Goal: Information Seeking & Learning: Learn about a topic

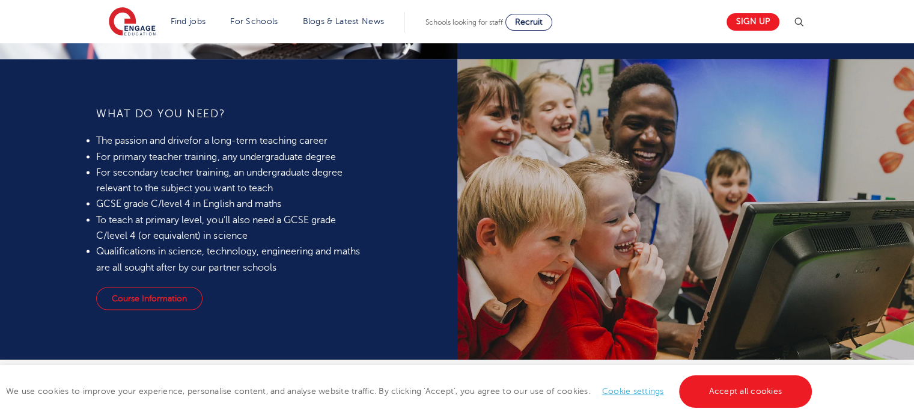
scroll to position [1153, 0]
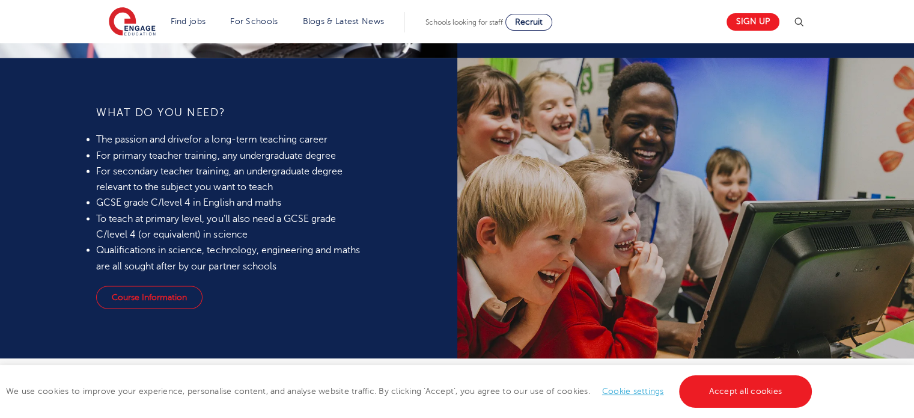
click at [217, 221] on span "To teach at primary level, you’ll also need a GCSE grade C/level 4 (or equivale…" at bounding box center [215, 226] width 239 height 26
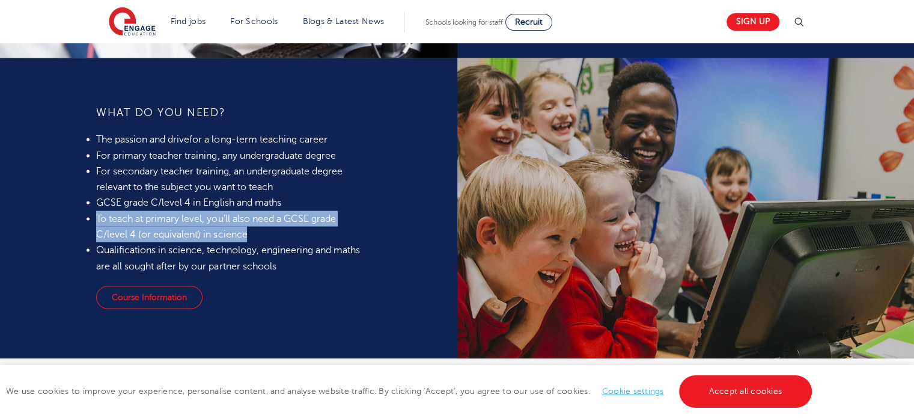
click at [217, 221] on span "To teach at primary level, you’ll also need a GCSE grade C/level 4 (or equivale…" at bounding box center [215, 226] width 239 height 26
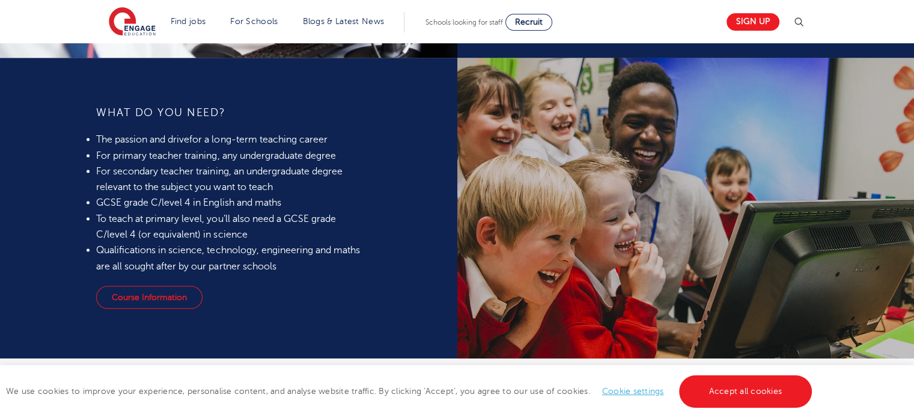
click at [207, 254] on span "Qualifications in science, technology, engineering and maths are all sought aft…" at bounding box center [227, 257] width 263 height 26
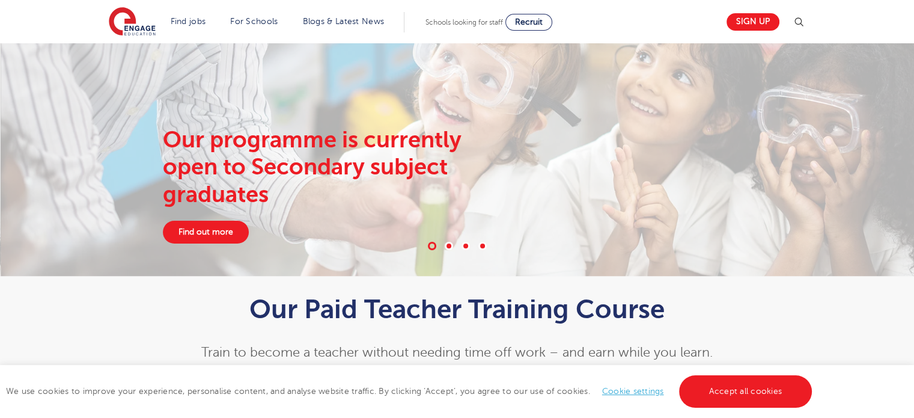
scroll to position [0, 0]
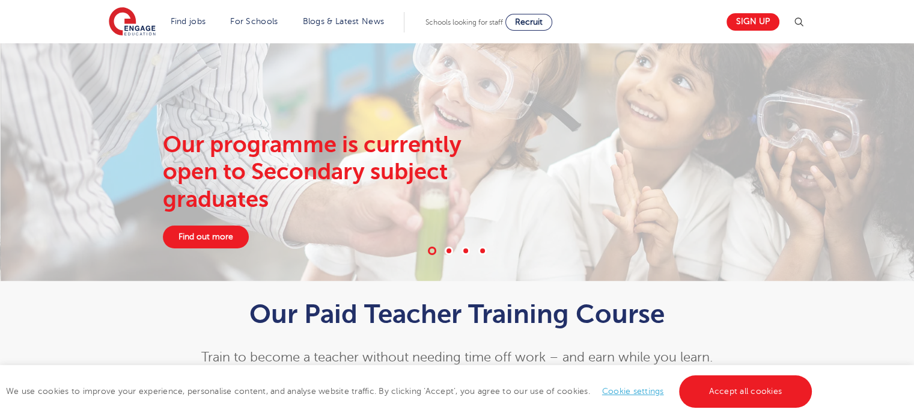
click at [225, 224] on div "Our programme is currently open to Secondary subject graduates Find out more" at bounding box center [336, 189] width 365 height 117
click at [201, 240] on link "Find out more" at bounding box center [206, 236] width 86 height 23
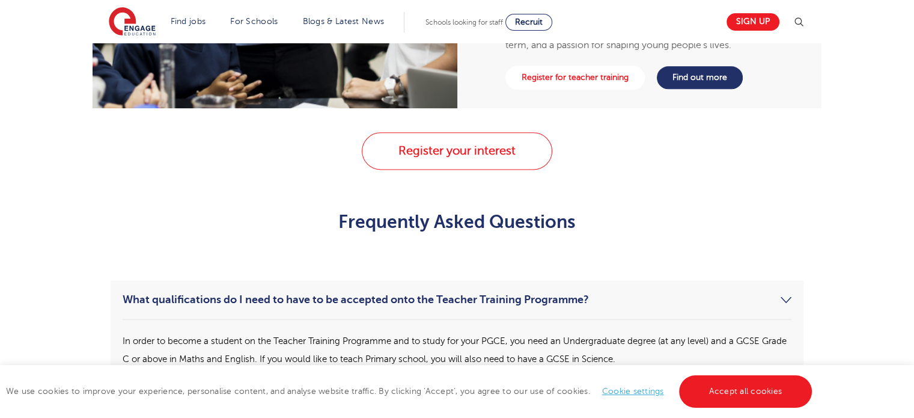
scroll to position [1712, 0]
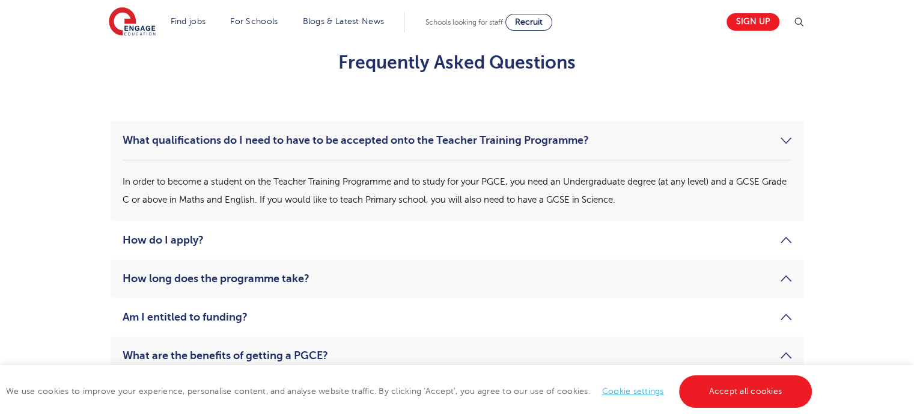
click at [425, 188] on p "In order to become a student on the Teacher Training Programme and to study for…" at bounding box center [457, 191] width 669 height 36
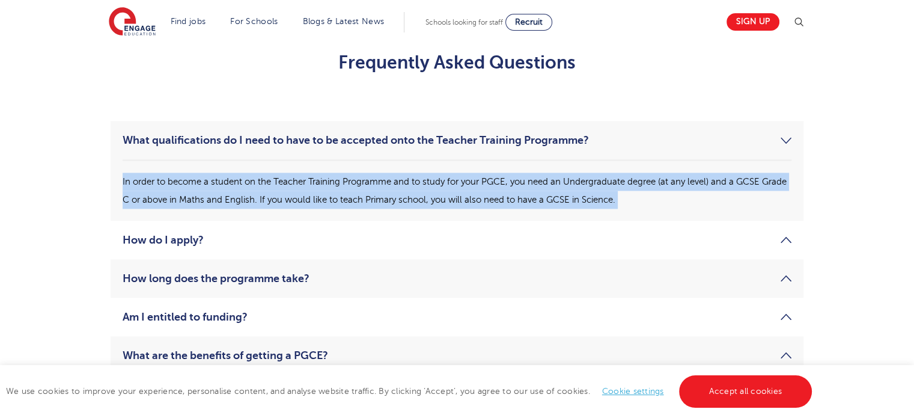
click at [425, 188] on p "In order to become a student on the Teacher Training Programme and to study for…" at bounding box center [457, 191] width 669 height 36
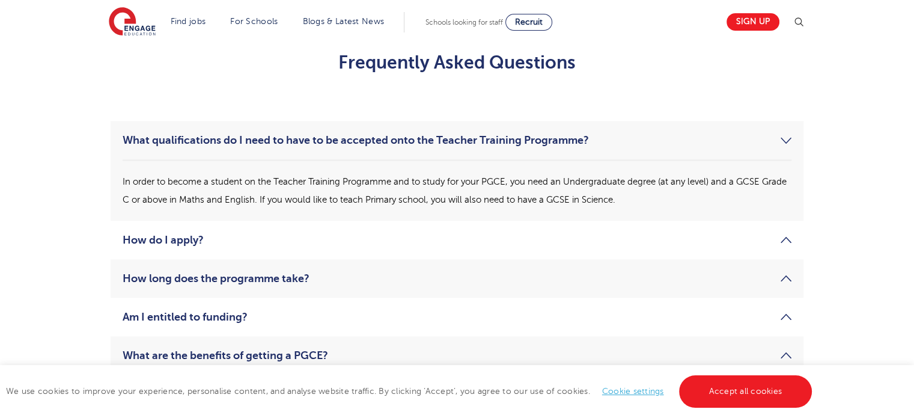
click at [425, 188] on p "In order to become a student on the Teacher Training Programme and to study for…" at bounding box center [457, 191] width 669 height 36
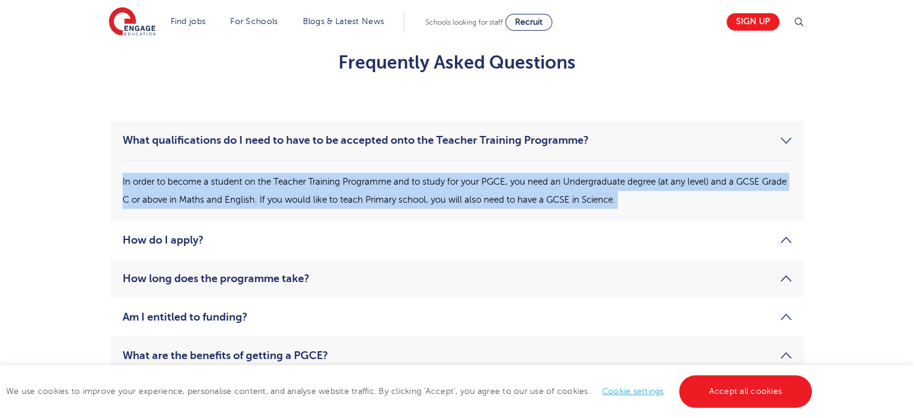
click at [425, 188] on p "In order to become a student on the Teacher Training Programme and to study for…" at bounding box center [457, 191] width 669 height 36
click at [494, 134] on link "What qualifications do I need to have to be accepted onto the Teacher Training …" at bounding box center [457, 140] width 669 height 14
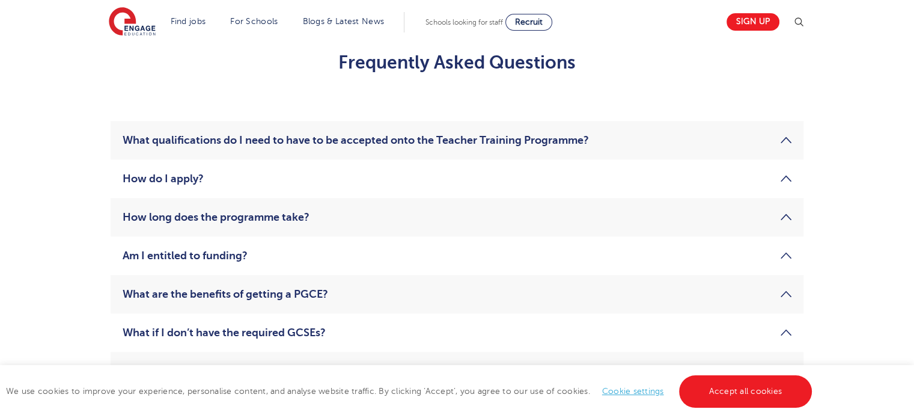
click at [474, 180] on link "How do I apply?" at bounding box center [457, 178] width 669 height 14
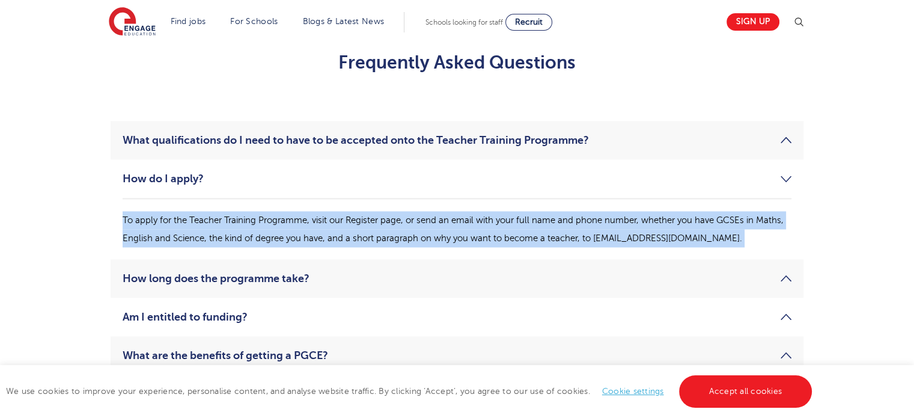
click at [458, 237] on p "To apply for the Teacher Training Programme, visit our Register page, or send a…" at bounding box center [457, 229] width 669 height 36
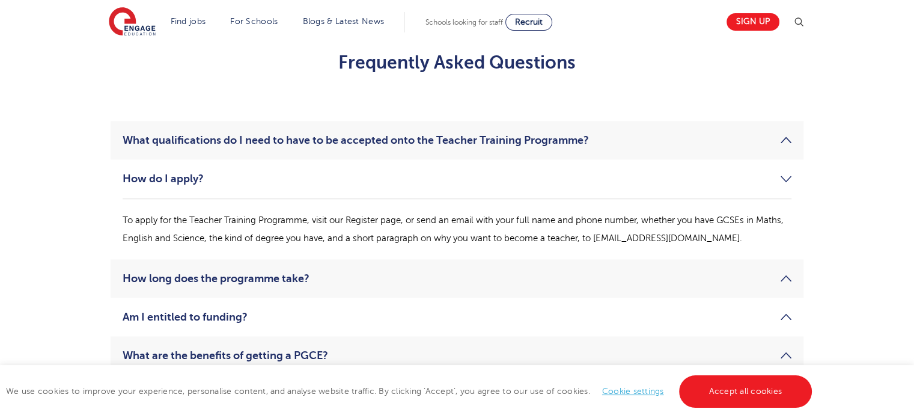
click at [458, 181] on link "How do I apply?" at bounding box center [457, 178] width 669 height 14
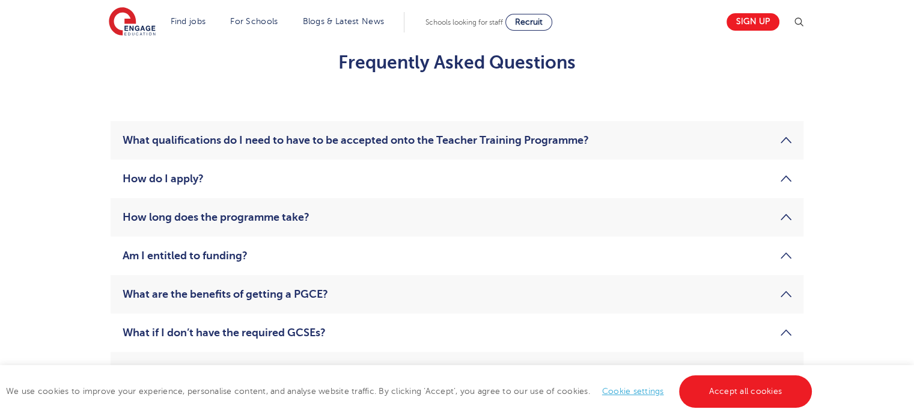
drag, startPoint x: 420, startPoint y: 233, endPoint x: 416, endPoint y: 228, distance: 6.4
click at [416, 228] on li "How long does the programme take? The Teacher Training Programme is a 12-month …" at bounding box center [457, 217] width 693 height 38
drag, startPoint x: 416, startPoint y: 228, endPoint x: 409, endPoint y: 218, distance: 12.0
click at [409, 218] on li "How long does the programme take? The Teacher Training Programme is a 12-month …" at bounding box center [457, 217] width 693 height 38
click at [409, 218] on link "How long does the programme take?" at bounding box center [457, 217] width 669 height 14
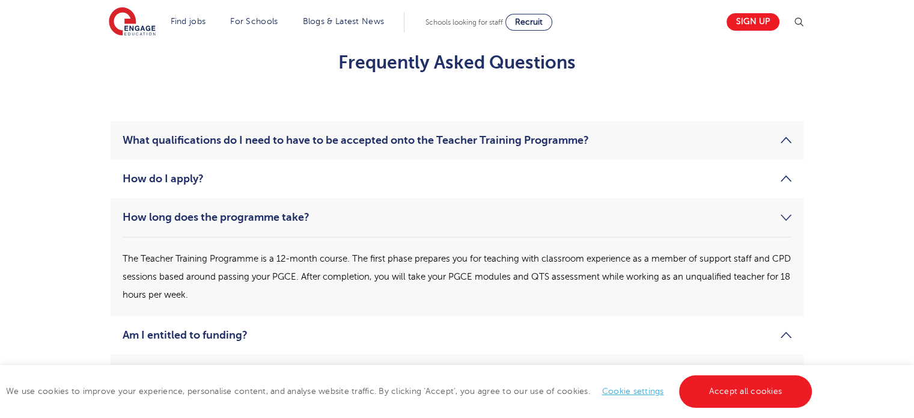
click at [409, 218] on link "How long does the programme take?" at bounding box center [457, 217] width 669 height 14
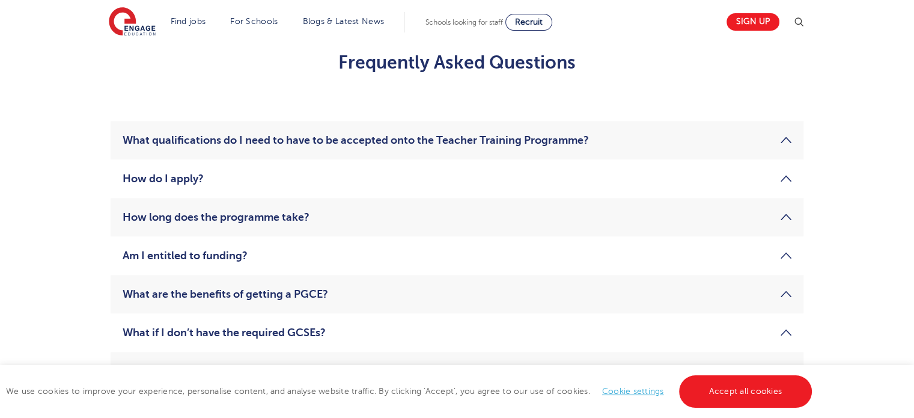
click at [402, 250] on link "Am I entitled to funding?" at bounding box center [457, 255] width 669 height 14
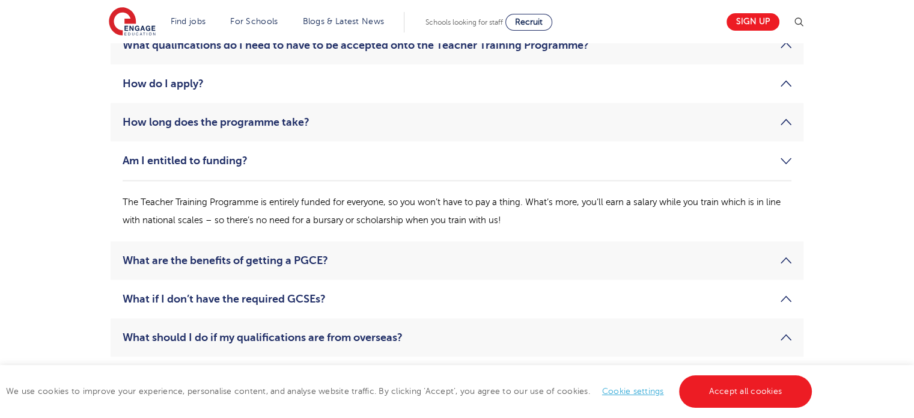
scroll to position [1834, 0]
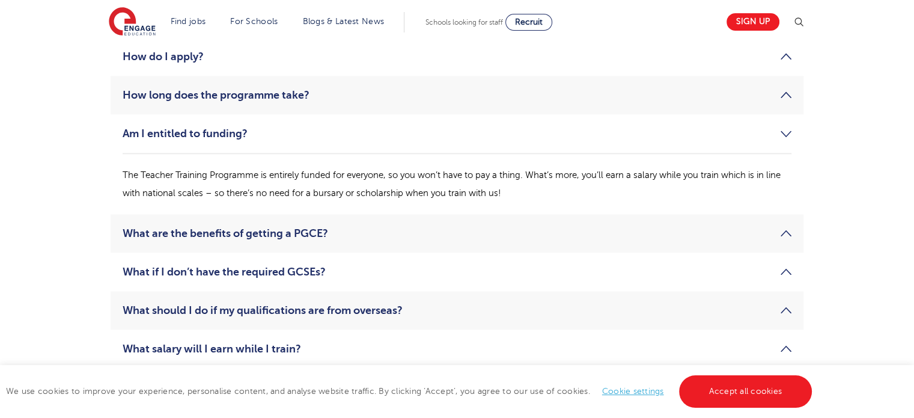
click at [244, 136] on link "Am I entitled to funding?" at bounding box center [457, 133] width 669 height 14
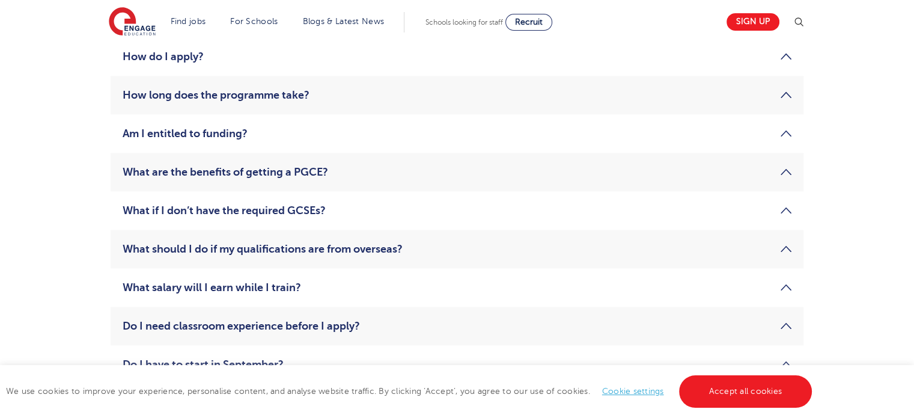
click at [251, 175] on link "What are the benefits of getting a PGCE?" at bounding box center [457, 172] width 669 height 14
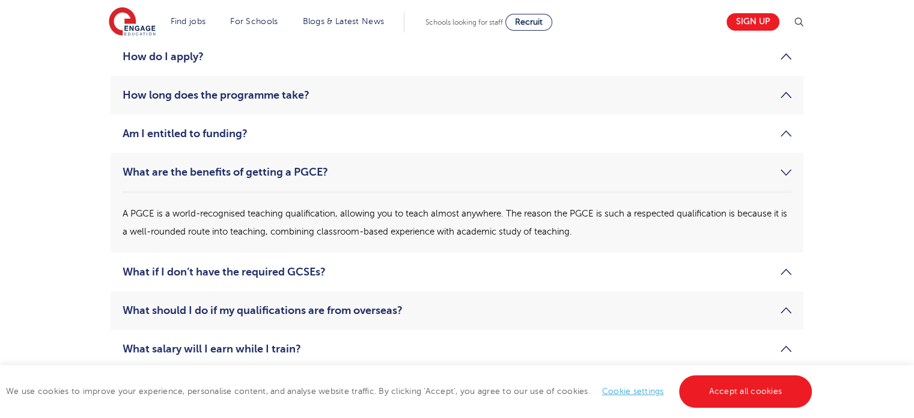
click at [251, 175] on link "What are the benefits of getting a PGCE?" at bounding box center [457, 172] width 669 height 14
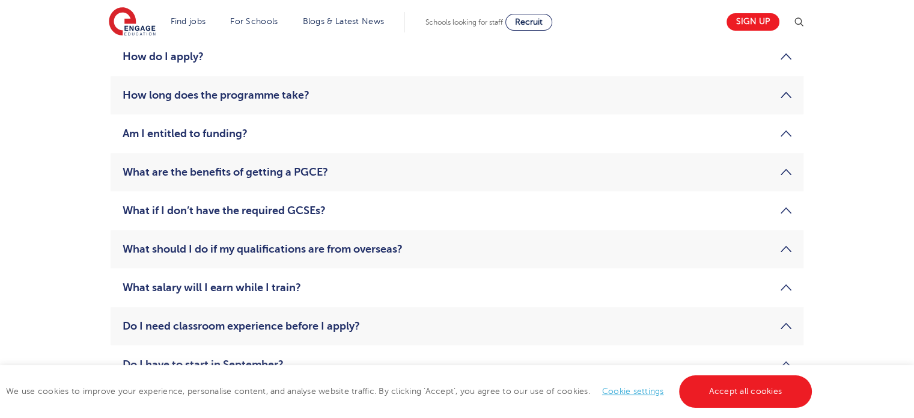
click at [253, 210] on link "What if I don’t have the required GCSEs?" at bounding box center [457, 210] width 669 height 14
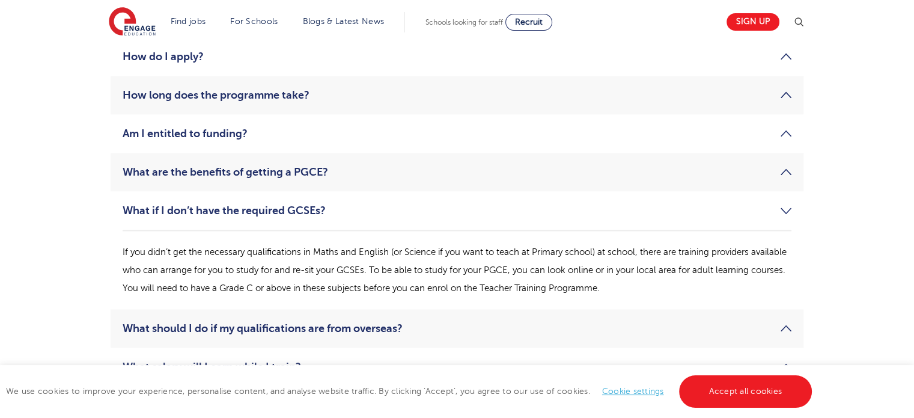
scroll to position [1861, 0]
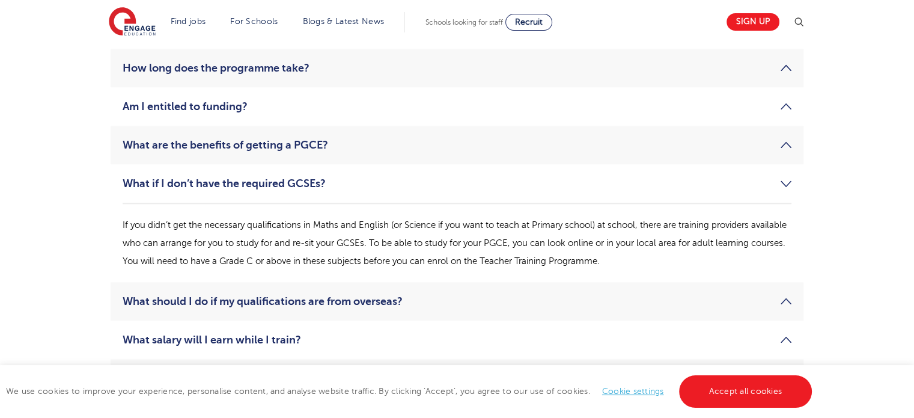
click at [253, 210] on div "If you didn’t get the necessary qualifications in Maths and English (or Science…" at bounding box center [457, 236] width 669 height 67
click at [266, 189] on link "What if I don’t have the required GCSEs?" at bounding box center [457, 183] width 669 height 14
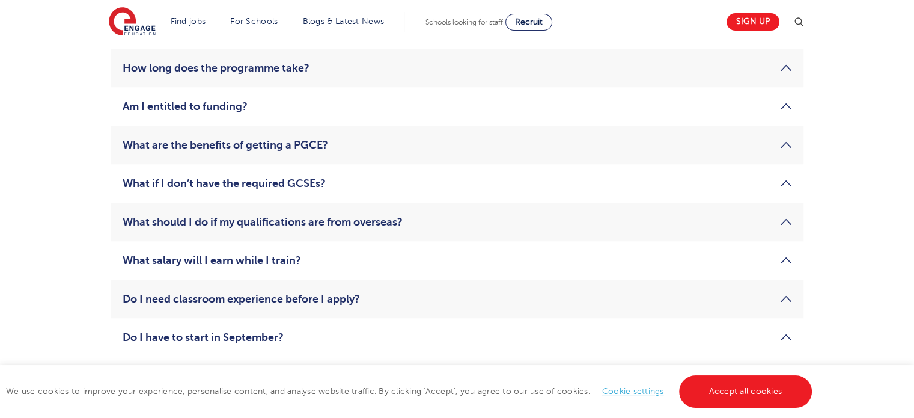
click at [269, 225] on link "What should I do if my qualifications are from overseas?" at bounding box center [457, 222] width 669 height 14
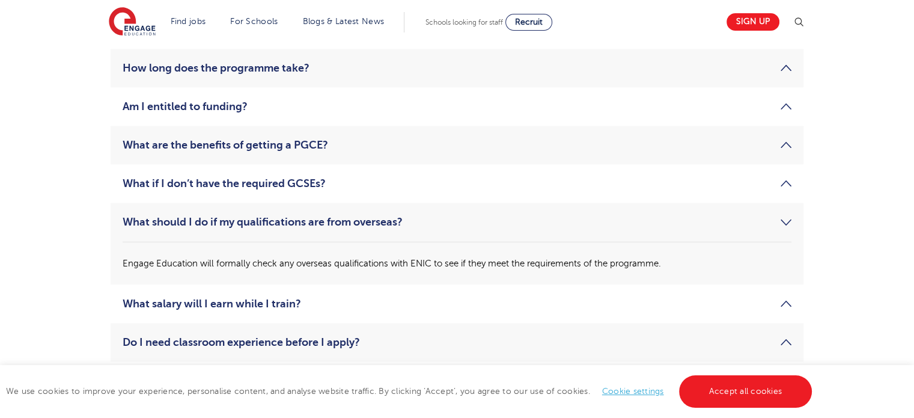
click at [269, 225] on link "What should I do if my qualifications are from overseas?" at bounding box center [457, 222] width 669 height 14
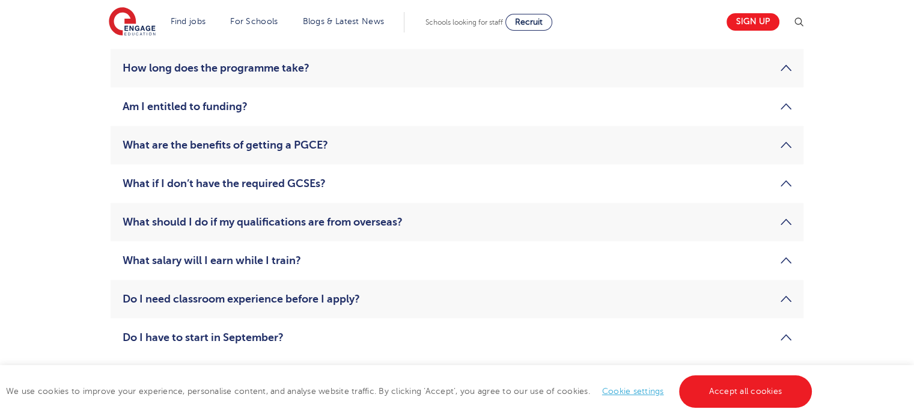
click at [263, 257] on link "What salary will I earn while I train?" at bounding box center [457, 260] width 669 height 14
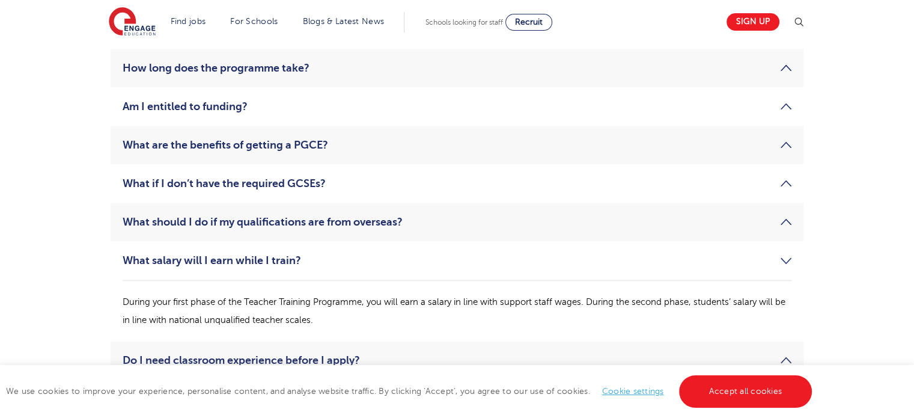
click at [263, 257] on link "What salary will I earn while I train?" at bounding box center [457, 260] width 669 height 14
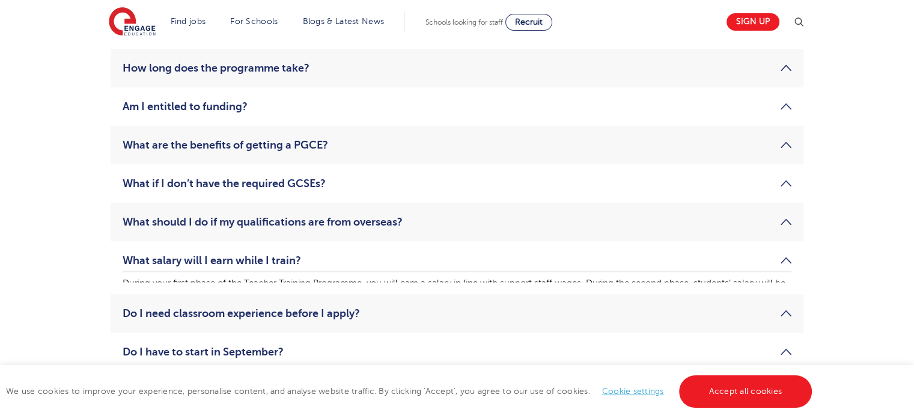
click at [263, 257] on link "What salary will I earn while I train?" at bounding box center [457, 260] width 669 height 14
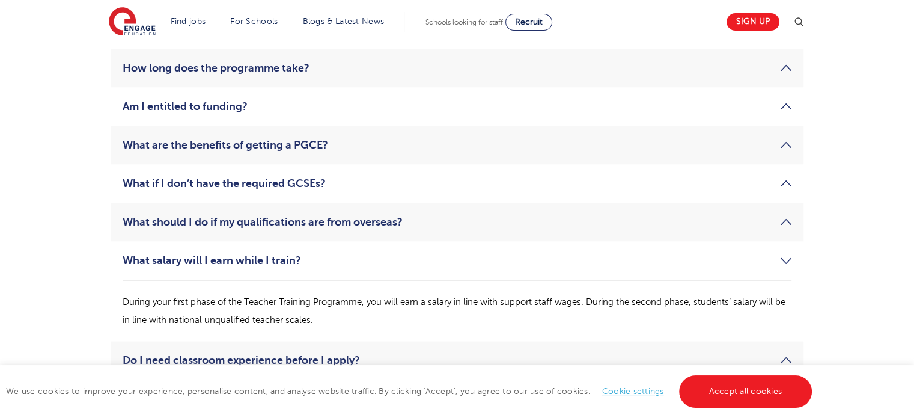
click at [263, 257] on link "What salary will I earn while I train?" at bounding box center [457, 260] width 669 height 14
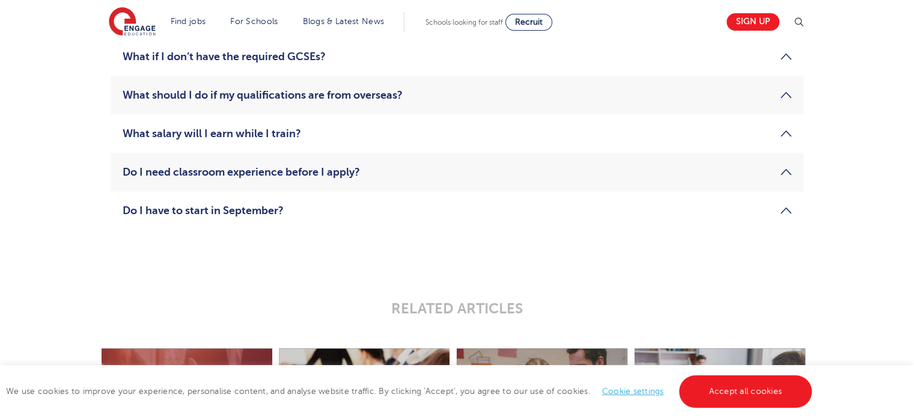
scroll to position [1989, 0]
click at [286, 165] on link "Do I need classroom experience before I apply?" at bounding box center [457, 171] width 669 height 14
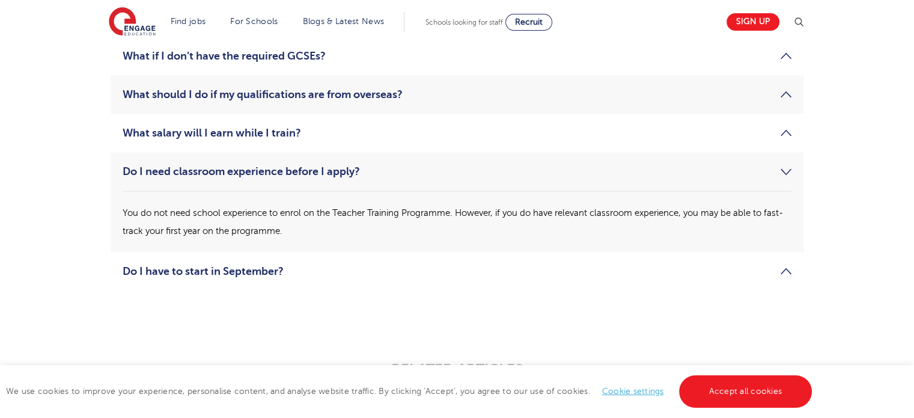
click at [286, 165] on link "Do I need classroom experience before I apply?" at bounding box center [457, 171] width 669 height 14
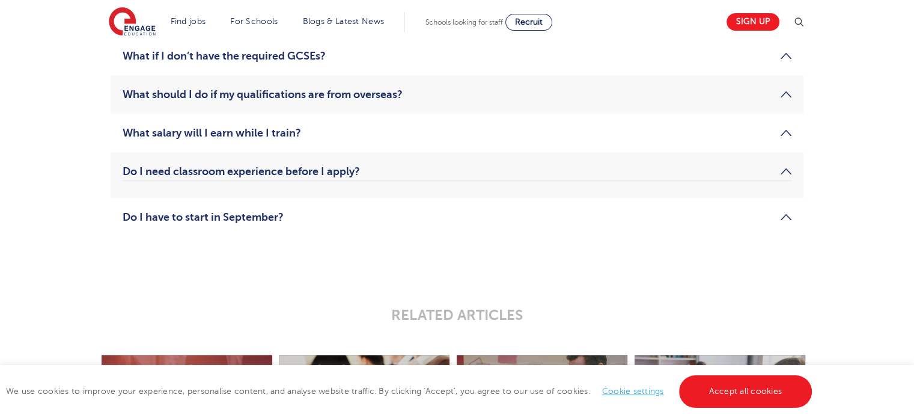
click at [286, 165] on link "Do I need classroom experience before I apply?" at bounding box center [457, 171] width 669 height 14
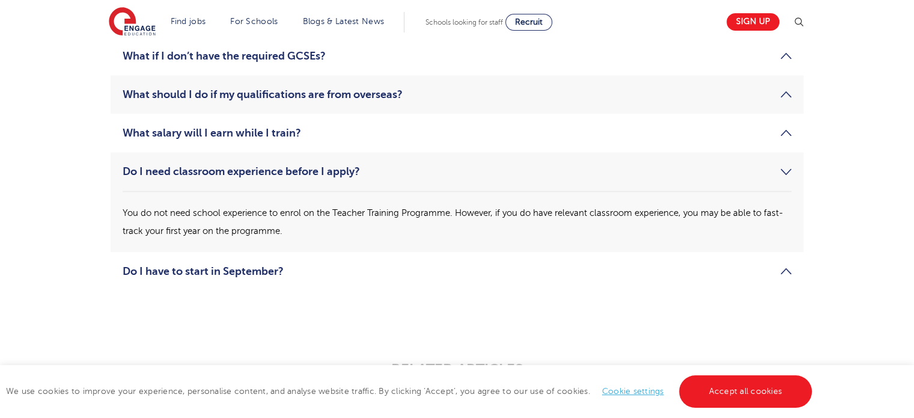
click at [286, 165] on link "Do I need classroom experience before I apply?" at bounding box center [457, 171] width 669 height 14
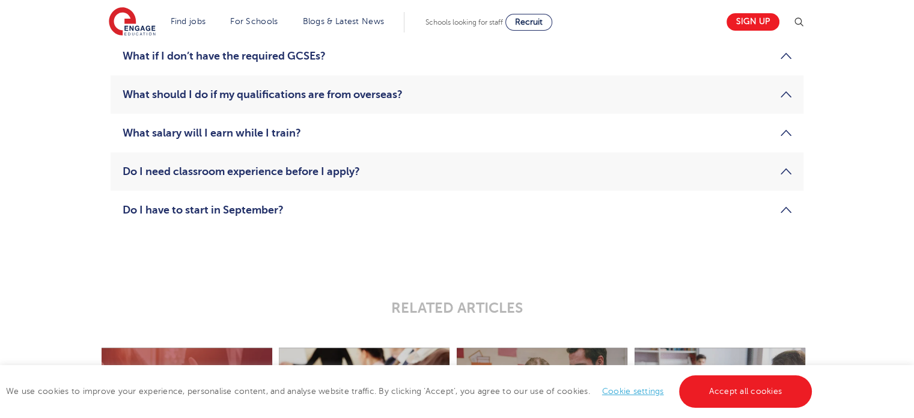
click at [274, 215] on link "Do I have to start in September?" at bounding box center [457, 210] width 669 height 14
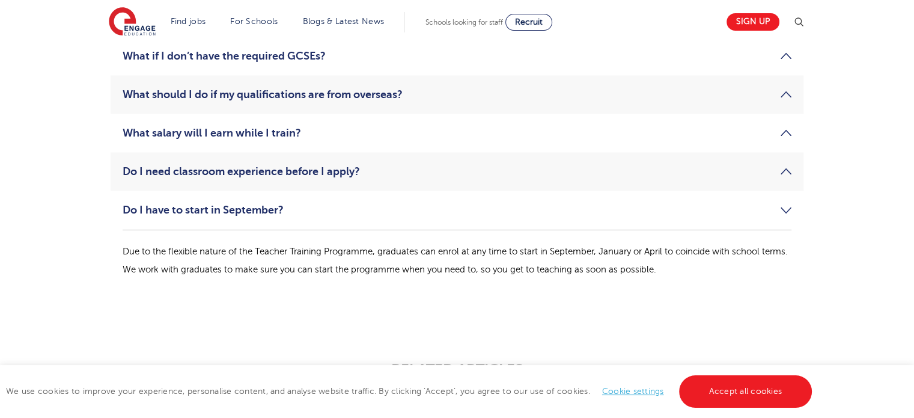
click at [274, 215] on link "Do I have to start in September?" at bounding box center [457, 210] width 669 height 14
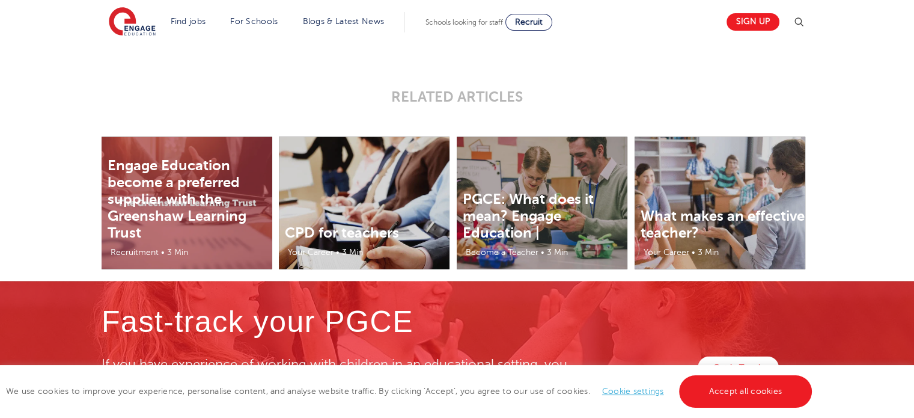
scroll to position [2060, 0]
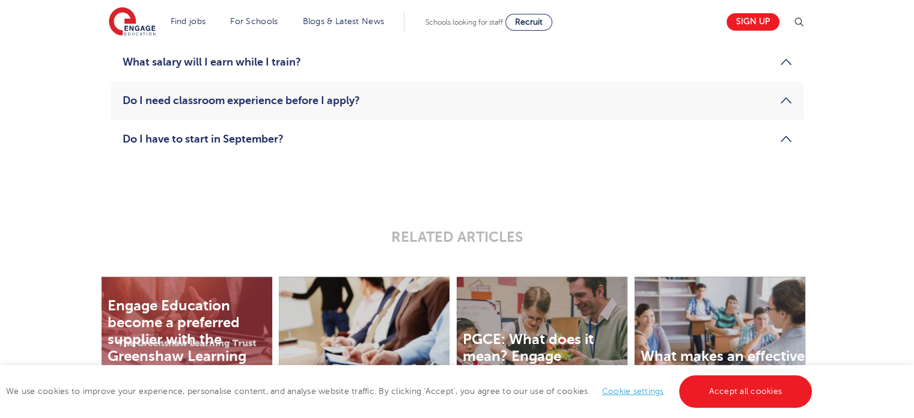
click at [278, 144] on link "Do I have to start in September?" at bounding box center [457, 139] width 669 height 14
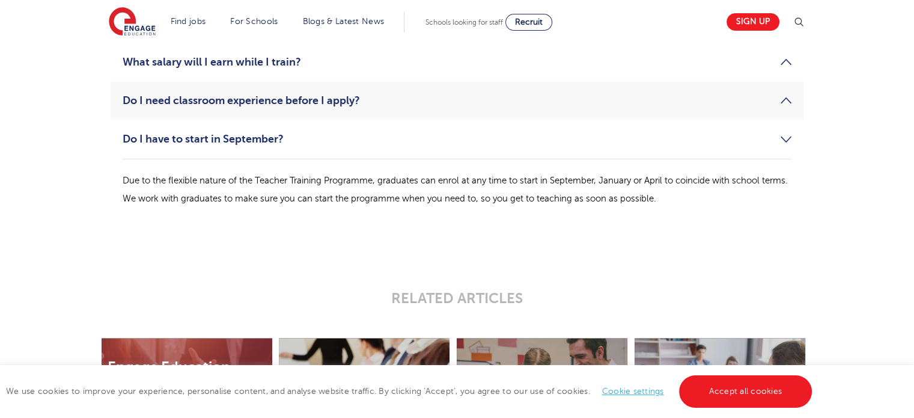
click at [278, 144] on link "Do I have to start in September?" at bounding box center [457, 139] width 669 height 14
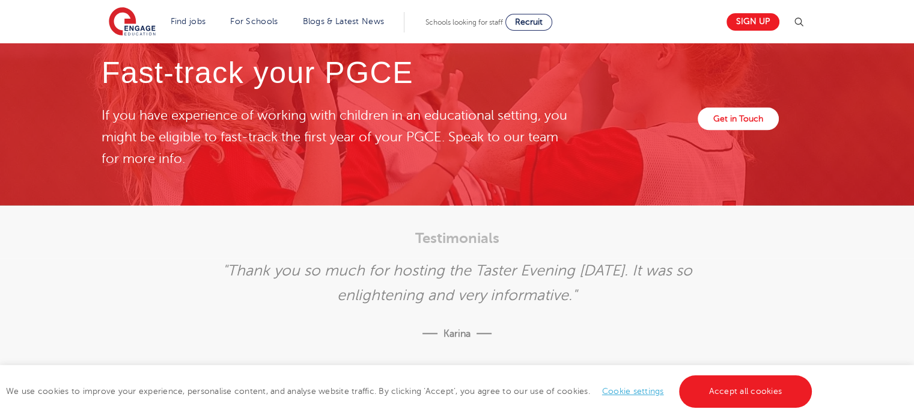
scroll to position [2448, 0]
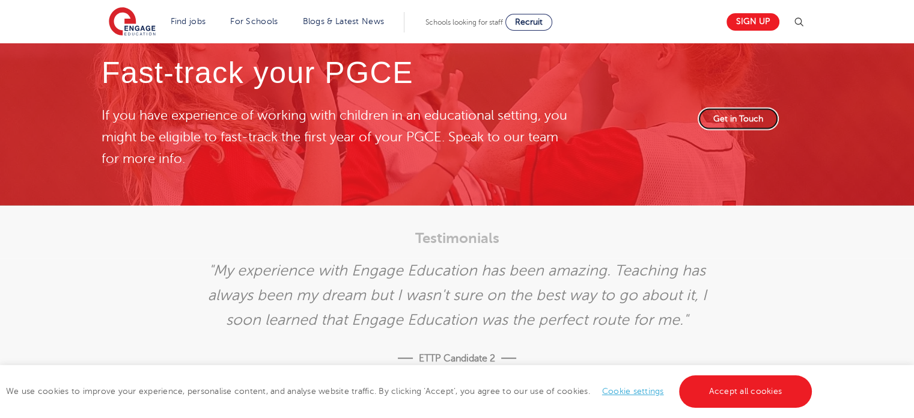
click at [743, 117] on link "Get in Touch" at bounding box center [738, 119] width 81 height 23
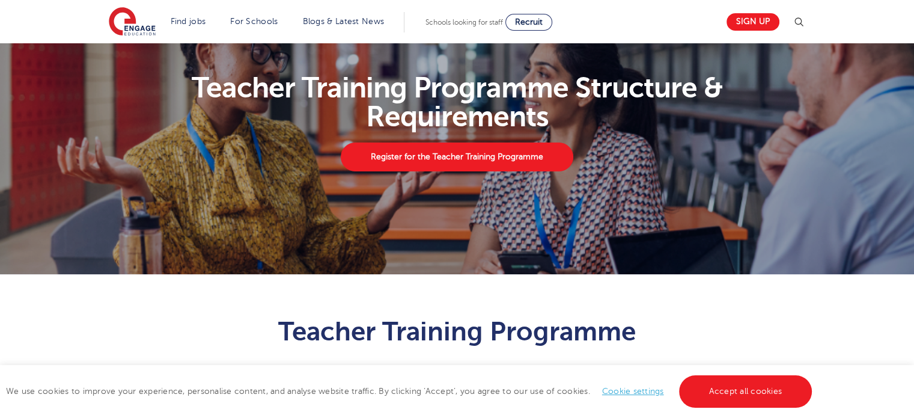
scroll to position [0, 0]
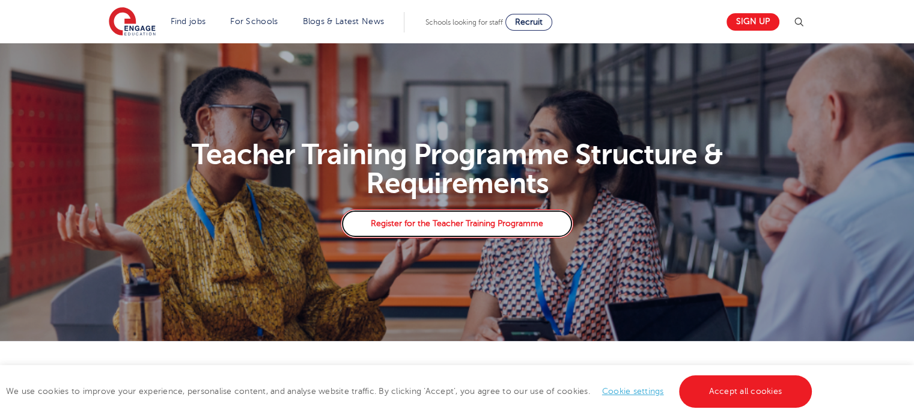
click at [461, 220] on link "Register for the Teacher Training Programme" at bounding box center [457, 223] width 232 height 29
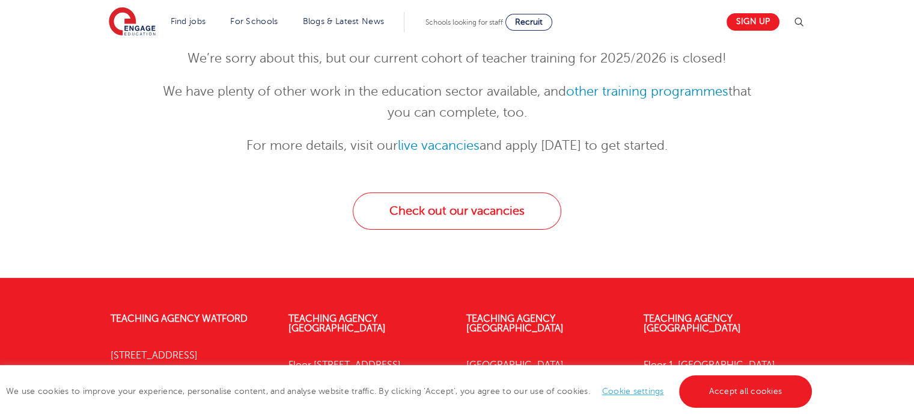
scroll to position [186, 0]
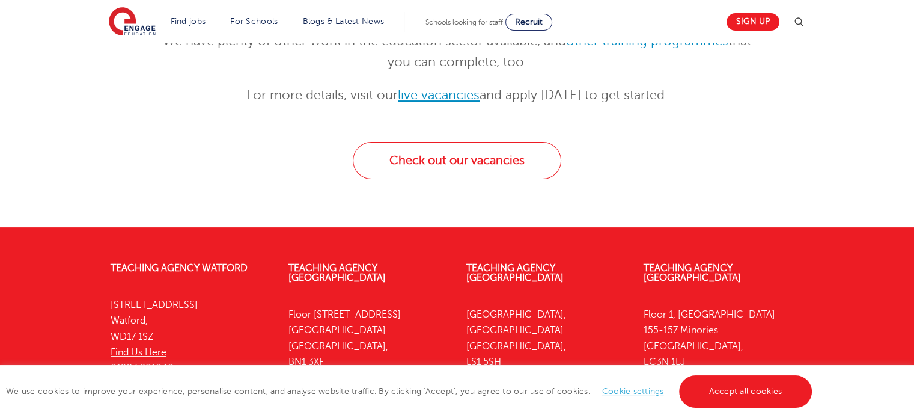
scroll to position [231, 0]
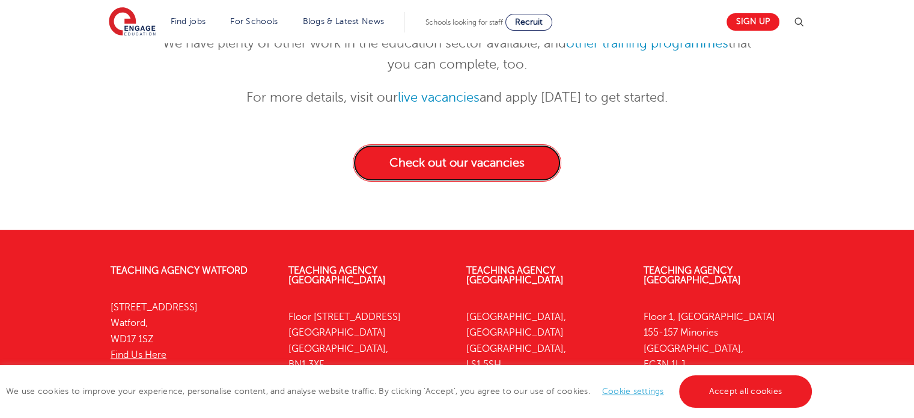
click at [469, 177] on link "Check out our vacancies" at bounding box center [457, 162] width 209 height 37
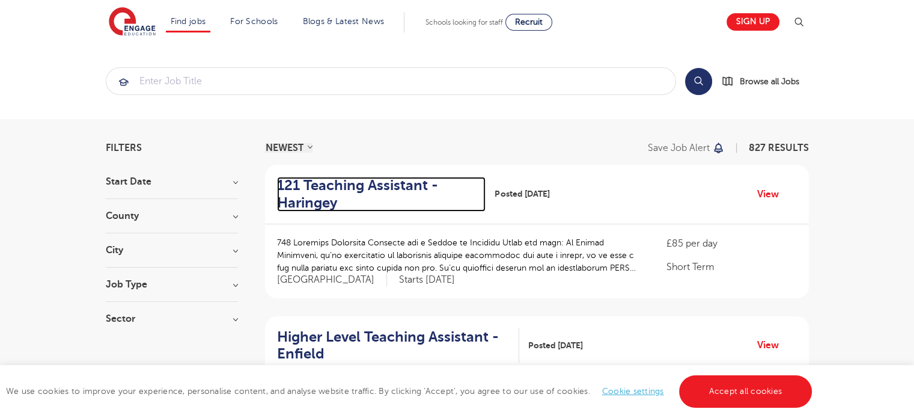
click at [355, 185] on h2 "121 Teaching Assistant - Haringey" at bounding box center [377, 194] width 200 height 35
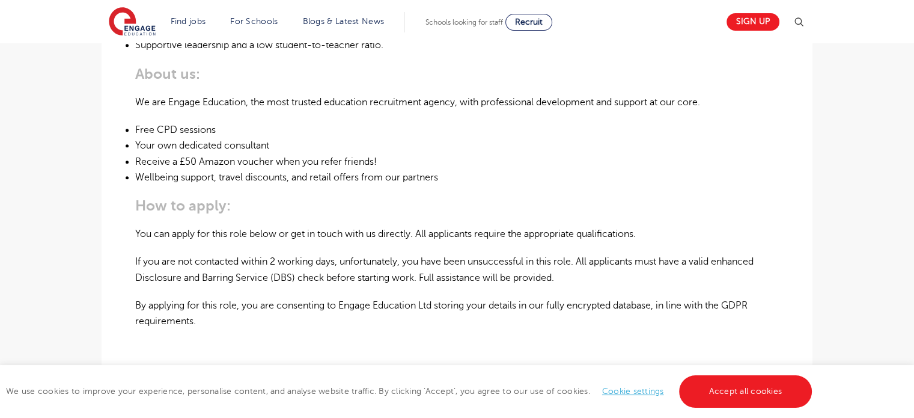
scroll to position [691, 0]
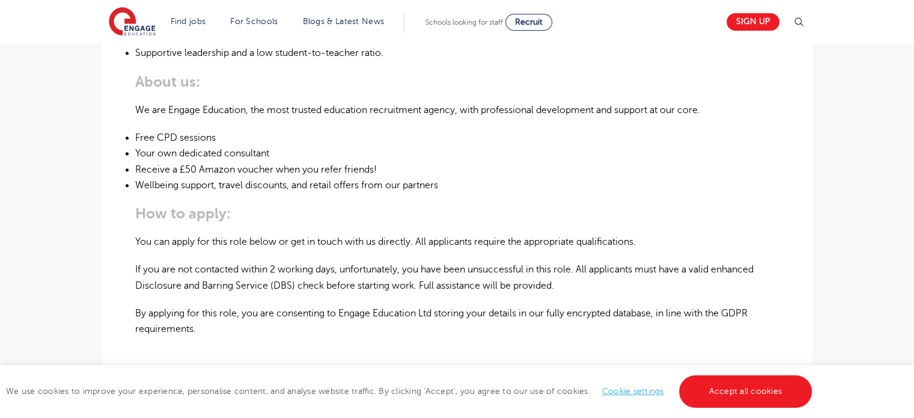
click at [231, 270] on p "If you are not contacted within 2 working days, unfortunately, you have been un…" at bounding box center [457, 278] width 644 height 32
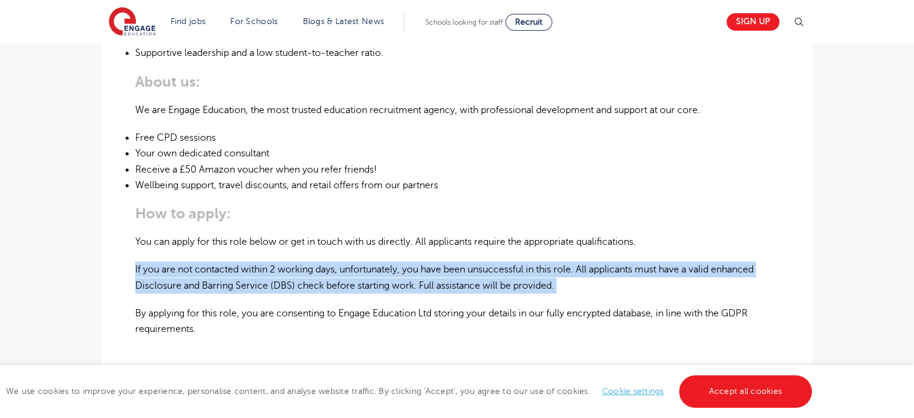
click at [231, 270] on p "If you are not contacted within 2 working days, unfortunately, you have been un…" at bounding box center [457, 278] width 644 height 32
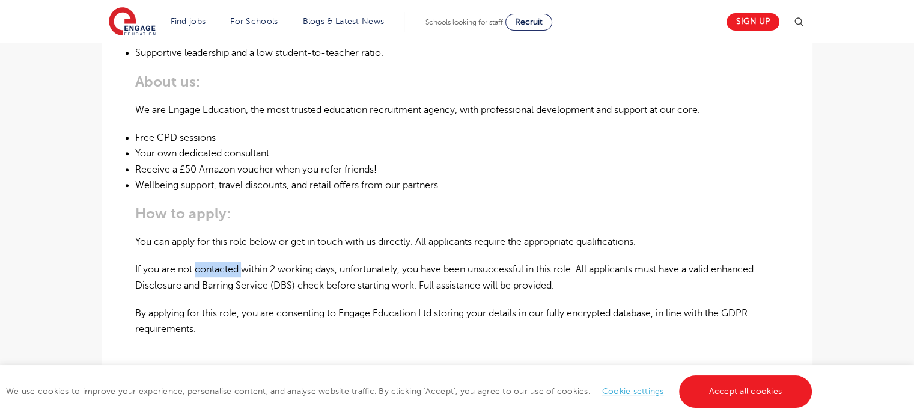
click at [231, 270] on p "If you are not contacted within 2 working days, unfortunately, you have been un…" at bounding box center [457, 278] width 644 height 32
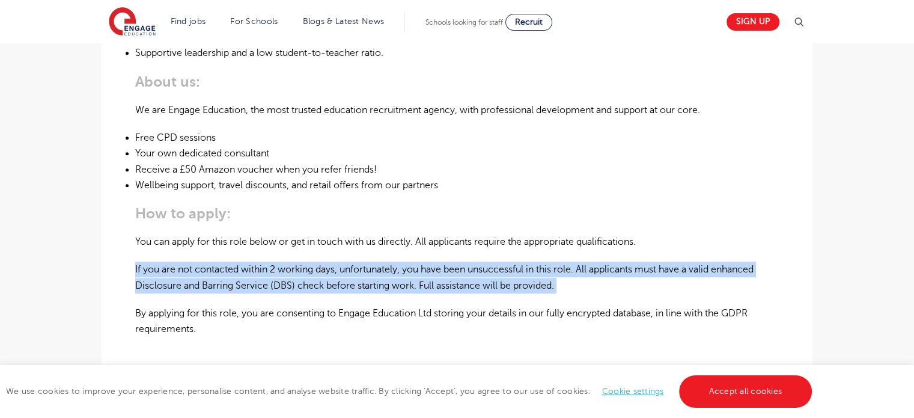
click at [231, 270] on p "If you are not contacted within 2 working days, unfortunately, you have been un…" at bounding box center [457, 278] width 644 height 32
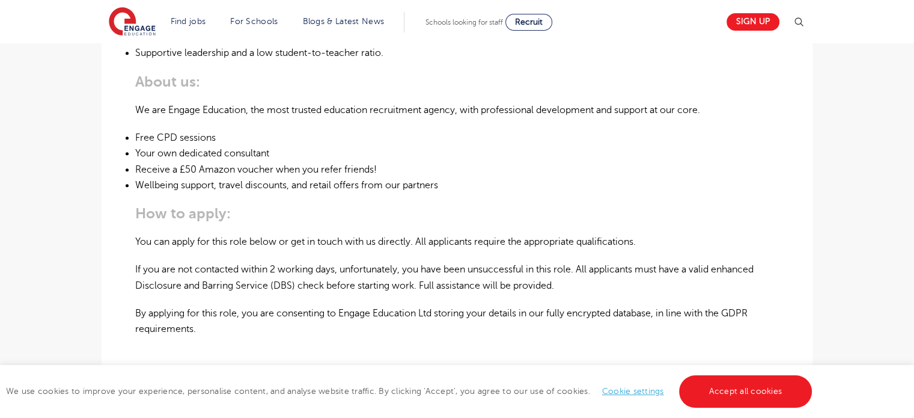
click at [231, 270] on p "If you are not contacted within 2 working days, unfortunately, you have been un…" at bounding box center [457, 278] width 644 height 32
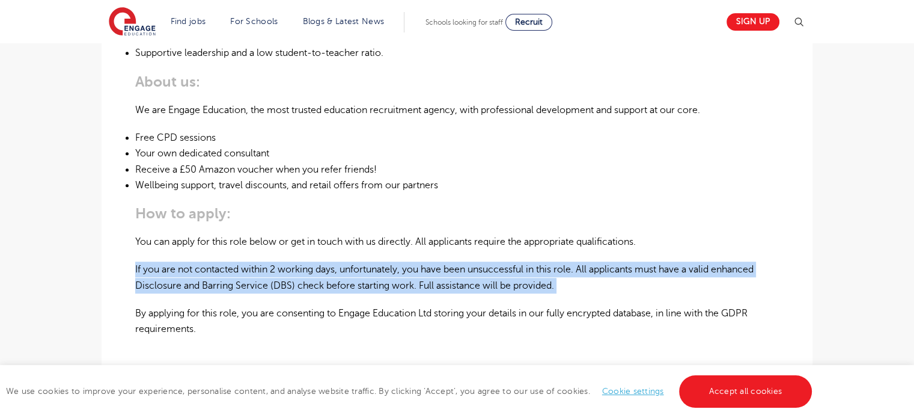
click at [231, 270] on p "If you are not contacted within 2 working days, unfortunately, you have been un…" at bounding box center [457, 278] width 644 height 32
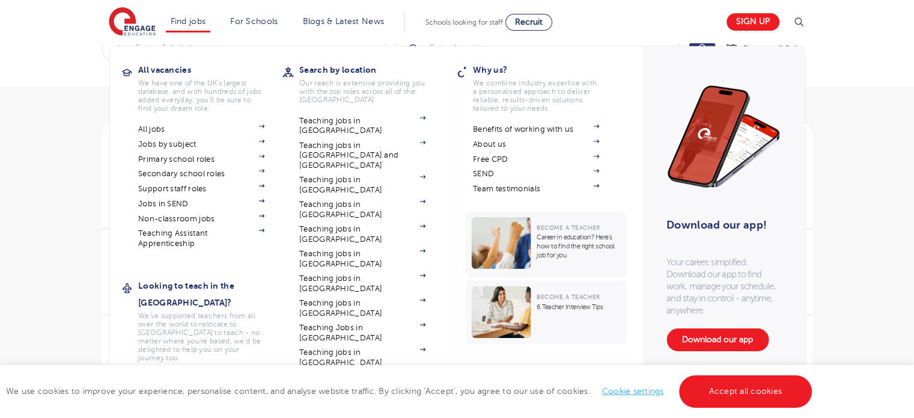
scroll to position [34, 0]
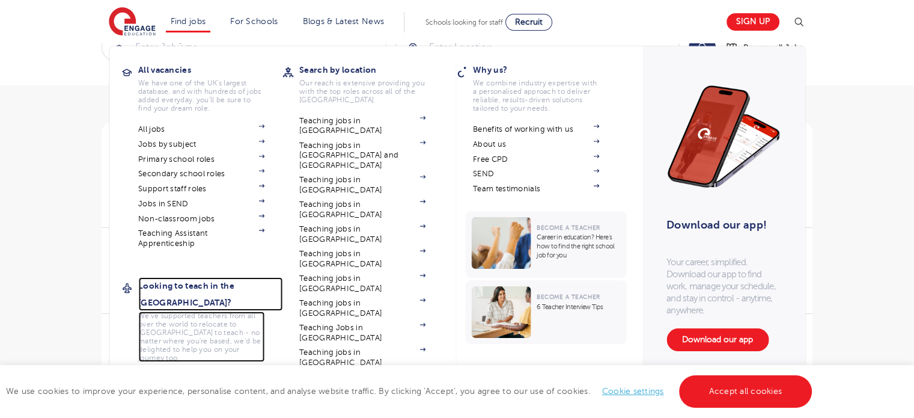
click at [201, 284] on h3 "Looking to teach in the [GEOGRAPHIC_DATA]?" at bounding box center [210, 294] width 144 height 34
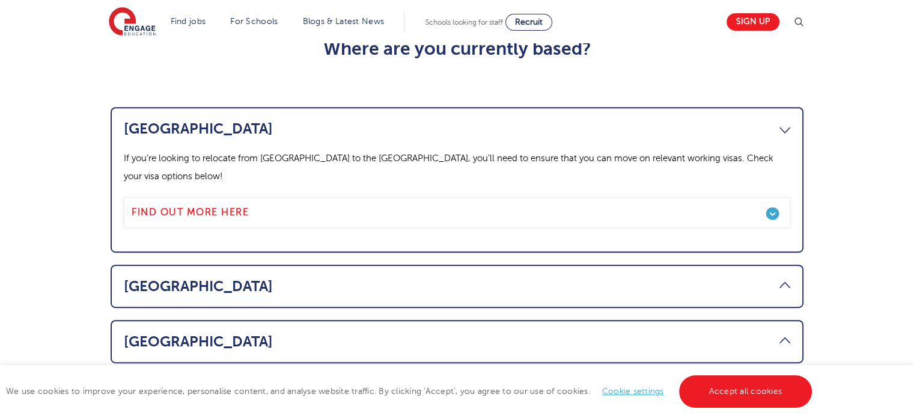
scroll to position [628, 0]
click at [382, 120] on link "[GEOGRAPHIC_DATA]" at bounding box center [457, 128] width 667 height 17
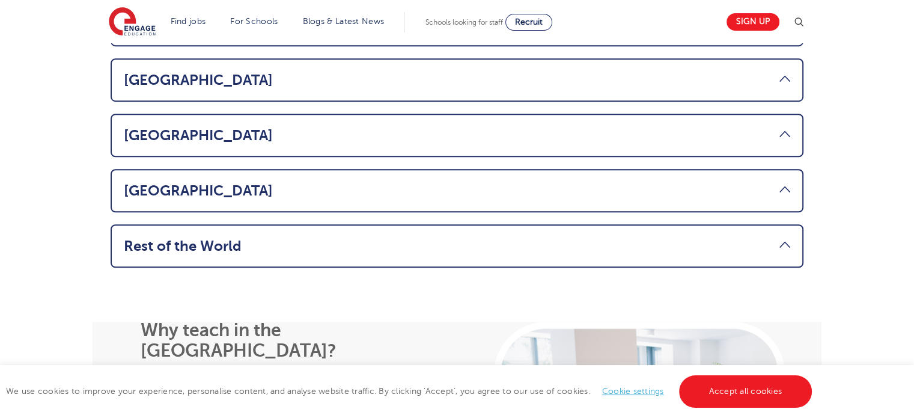
scroll to position [844, 0]
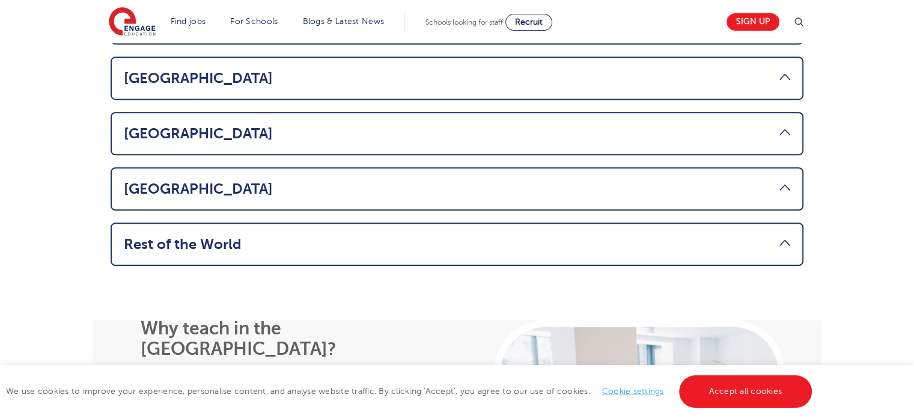
click at [485, 222] on li "Rest of the World Considering a move abroad to teach in the UK? If you’re from …" at bounding box center [457, 243] width 693 height 43
click at [472, 236] on link "Rest of the World" at bounding box center [457, 244] width 667 height 17
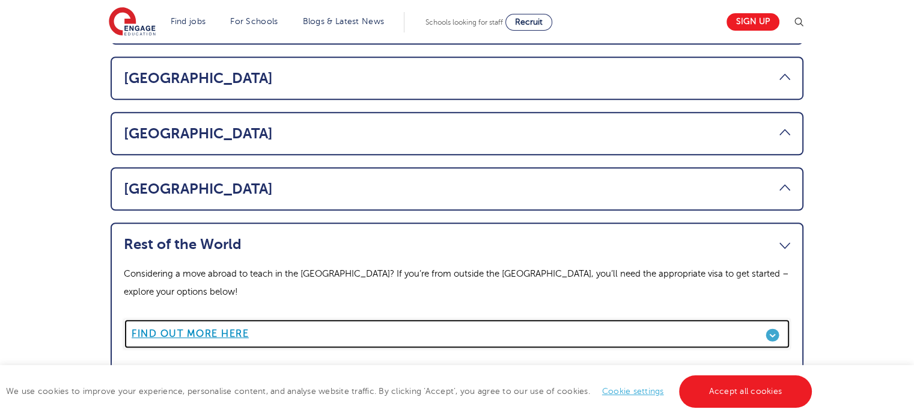
click at [222, 319] on link "Find out more here" at bounding box center [457, 334] width 667 height 30
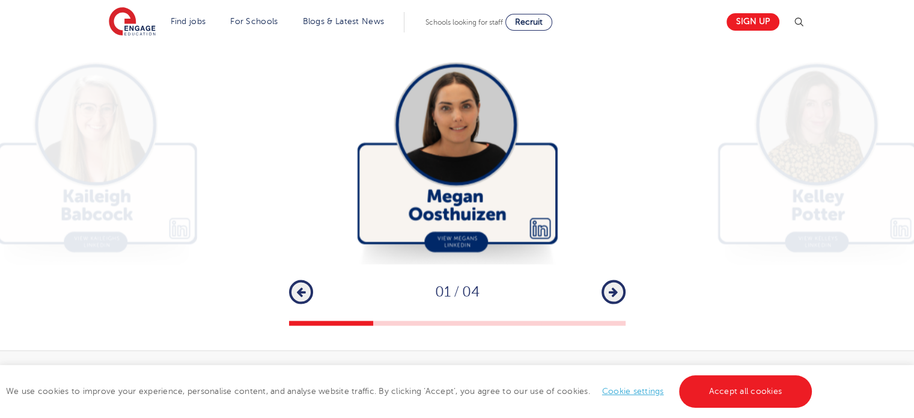
scroll to position [2477, 0]
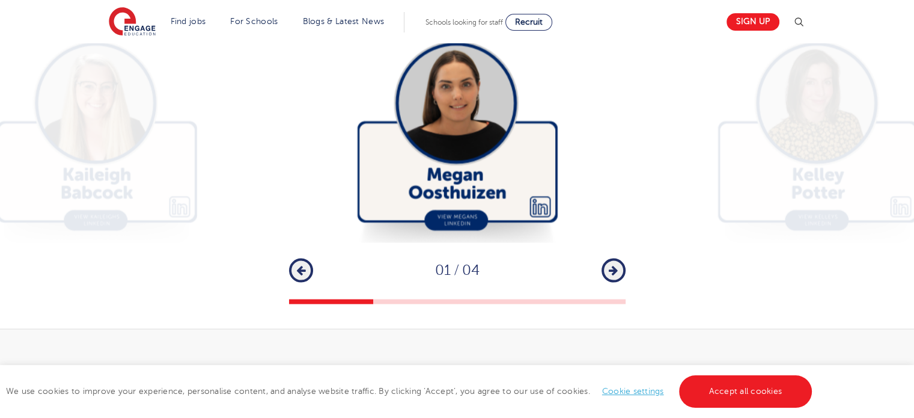
click at [613, 265] on icon "button" at bounding box center [613, 270] width 9 height 11
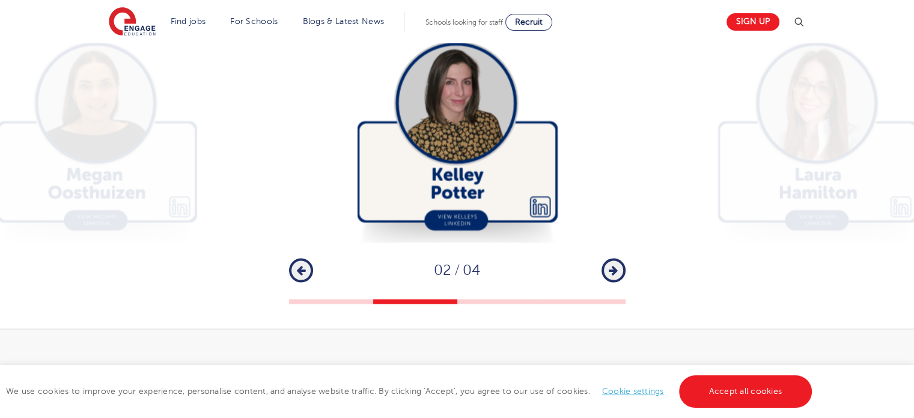
click at [614, 265] on icon "button" at bounding box center [613, 270] width 9 height 11
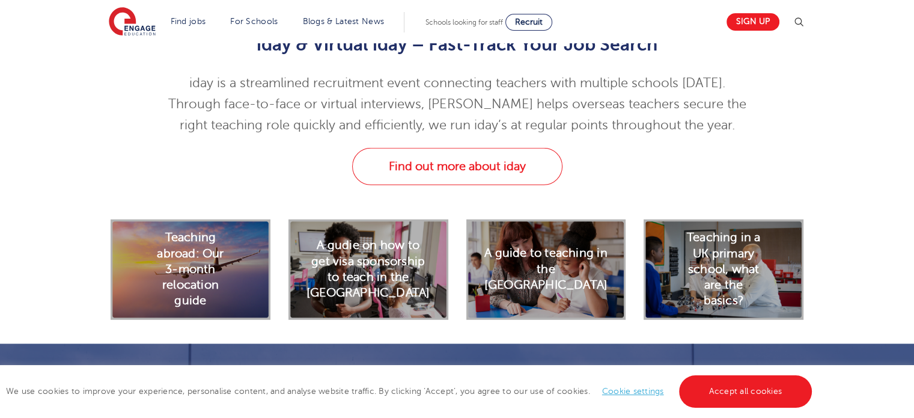
scroll to position [3220, 0]
